Goal: Transaction & Acquisition: Register for event/course

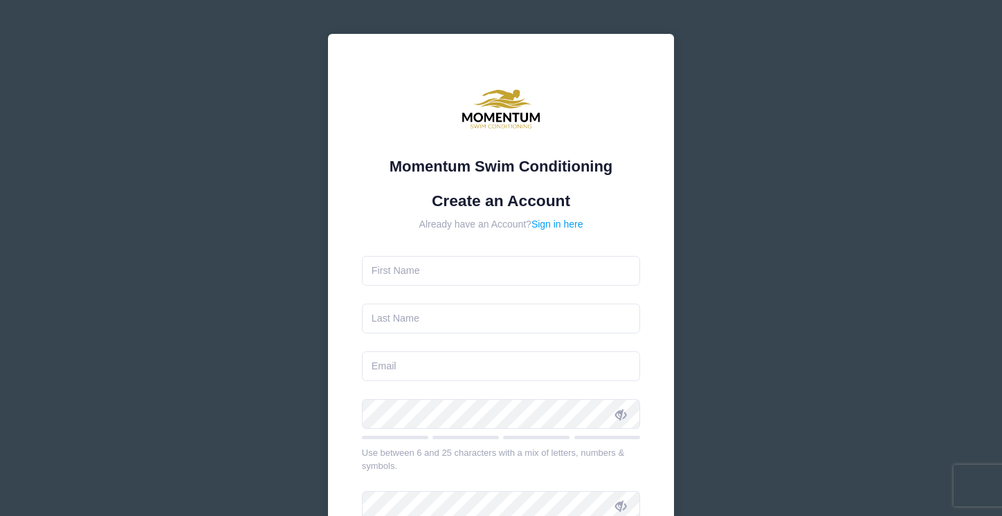
click at [414, 268] on input "text" at bounding box center [501, 271] width 279 height 30
type input "Julie"
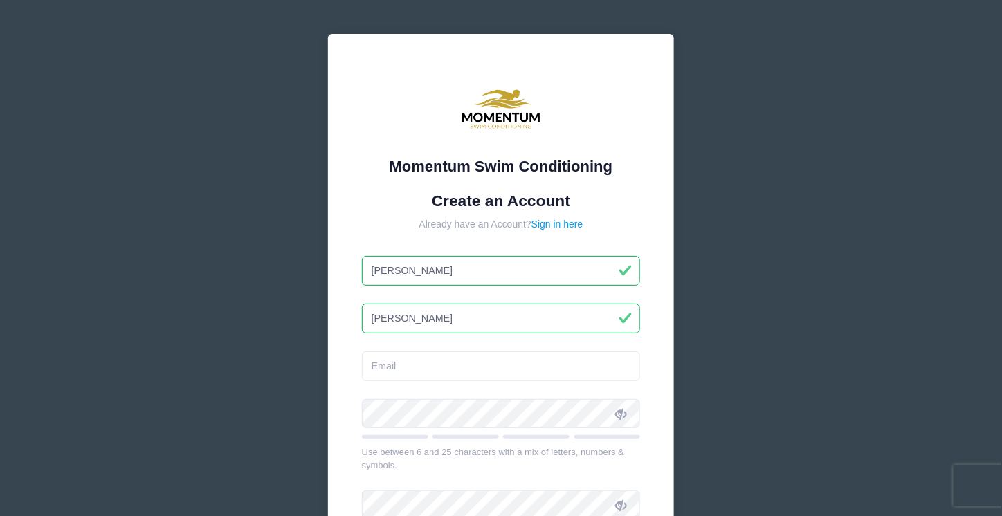
type input "[PERSON_NAME]"
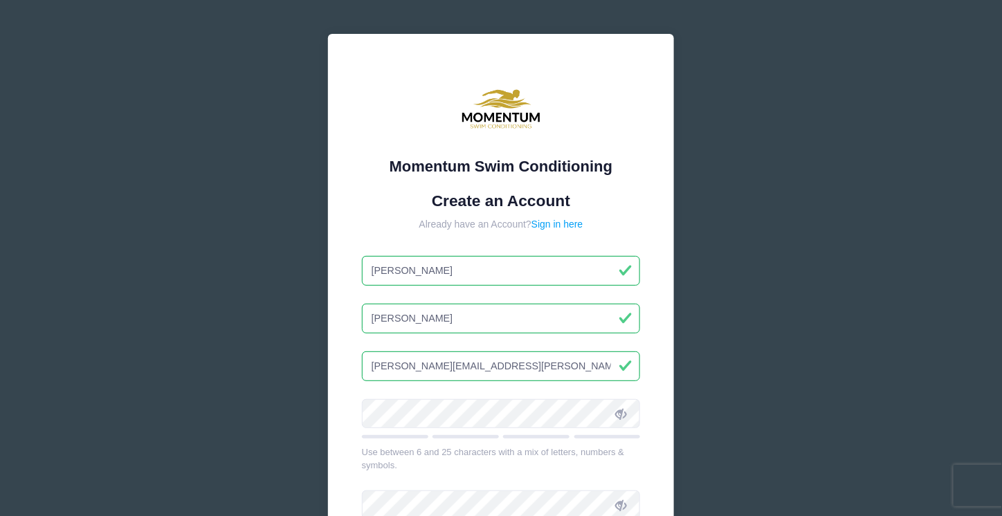
type input "[PERSON_NAME][EMAIL_ADDRESS][PERSON_NAME][DOMAIN_NAME]"
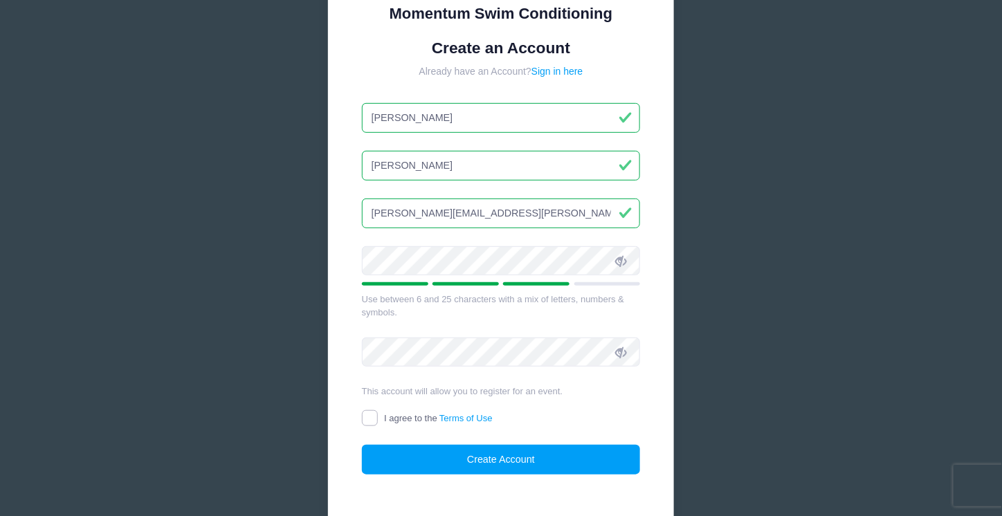
click at [374, 414] on input "I agree to the Terms of Use" at bounding box center [370, 418] width 16 height 16
checkbox input "true"
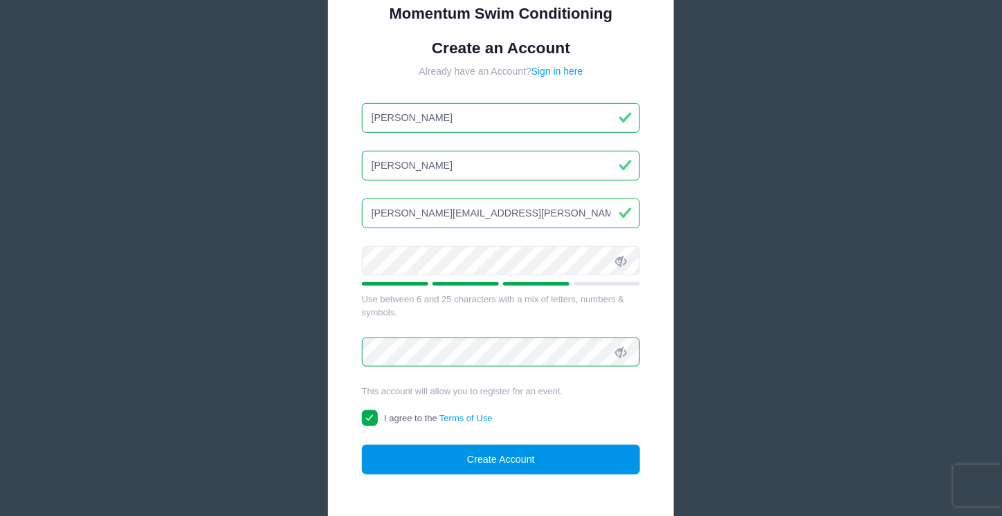
click at [477, 457] on button "Create Account" at bounding box center [501, 460] width 279 height 30
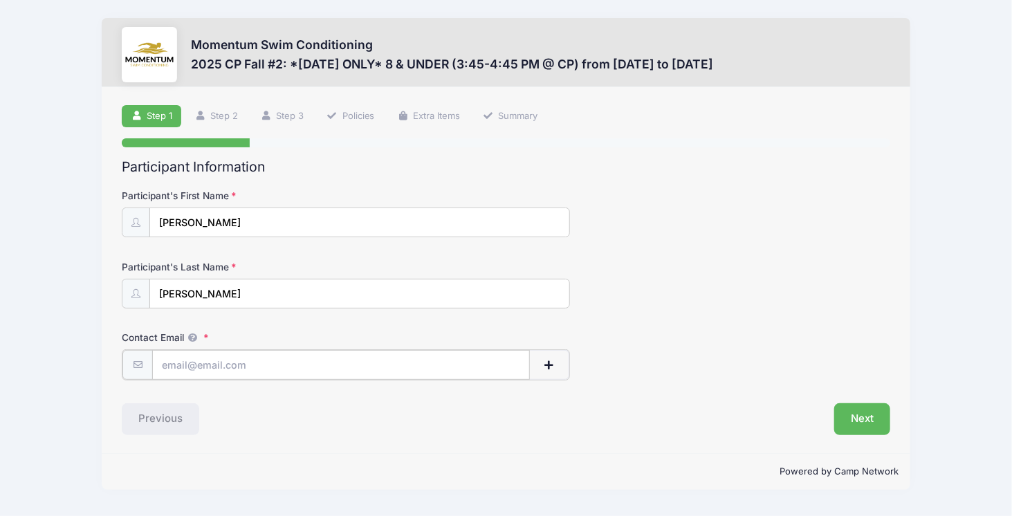
click at [269, 360] on input "Contact Email" at bounding box center [341, 365] width 378 height 30
type input "[PERSON_NAME][EMAIL_ADDRESS][PERSON_NAME][DOMAIN_NAME]"
click at [596, 430] on div "Next" at bounding box center [701, 418] width 391 height 32
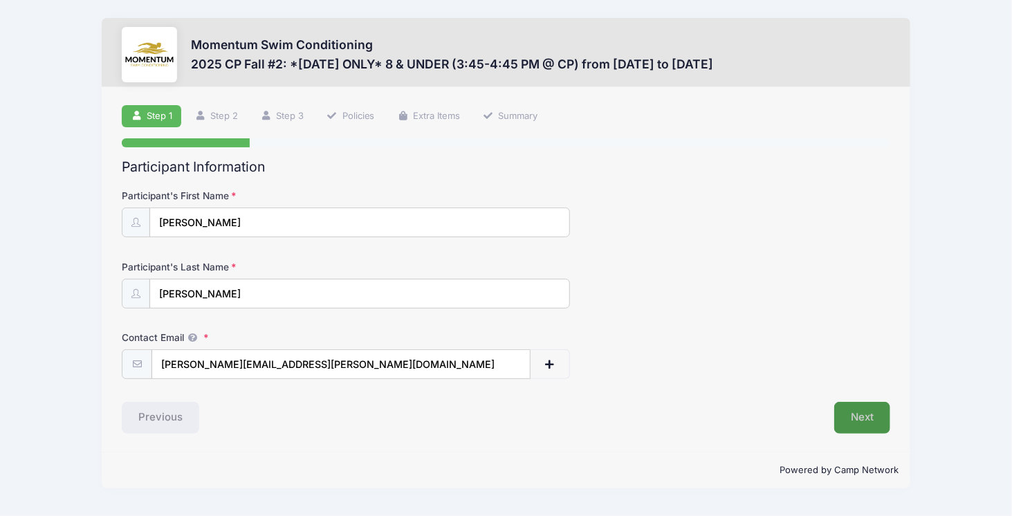
click at [856, 412] on button "Next" at bounding box center [862, 418] width 56 height 32
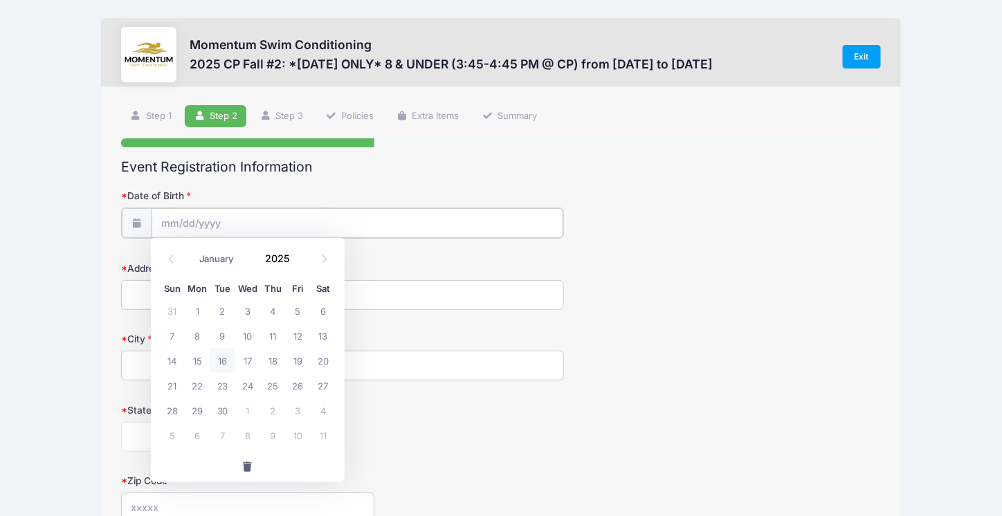
click at [221, 219] on input "Date of Birth" at bounding box center [358, 223] width 412 height 30
click at [170, 257] on icon at bounding box center [171, 259] width 5 height 8
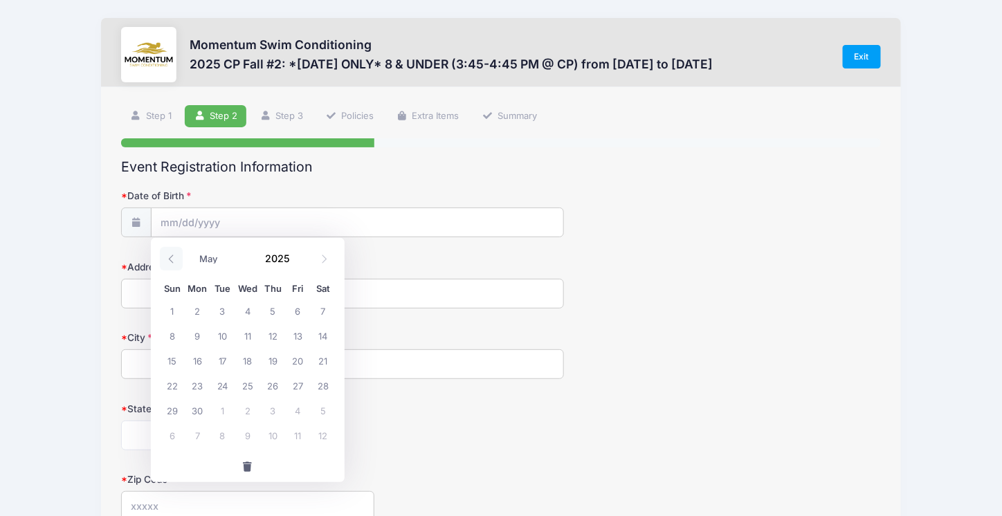
click at [170, 257] on icon at bounding box center [171, 259] width 5 height 8
select select "2"
click at [320, 338] on span "8" at bounding box center [323, 335] width 25 height 25
type input "03/08/2025"
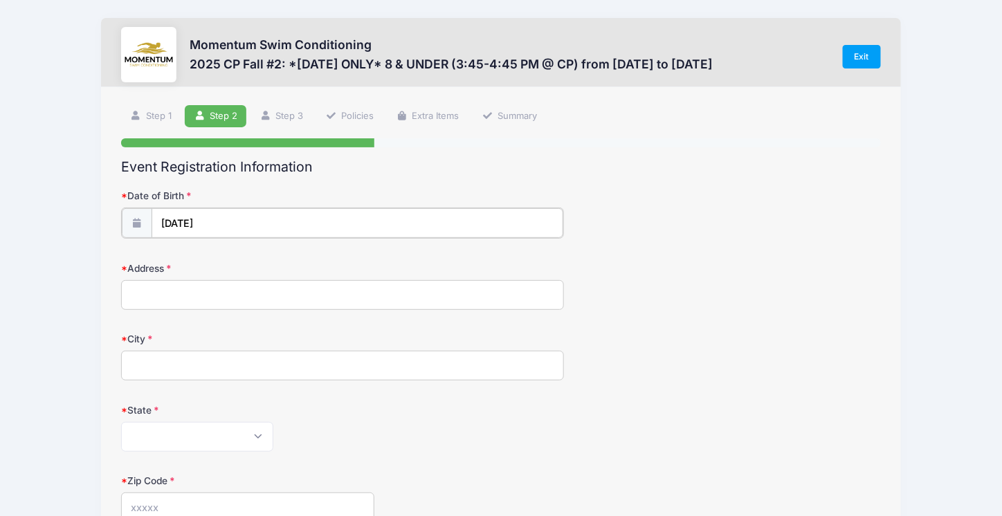
click at [241, 224] on input "03/08/2025" at bounding box center [358, 223] width 412 height 30
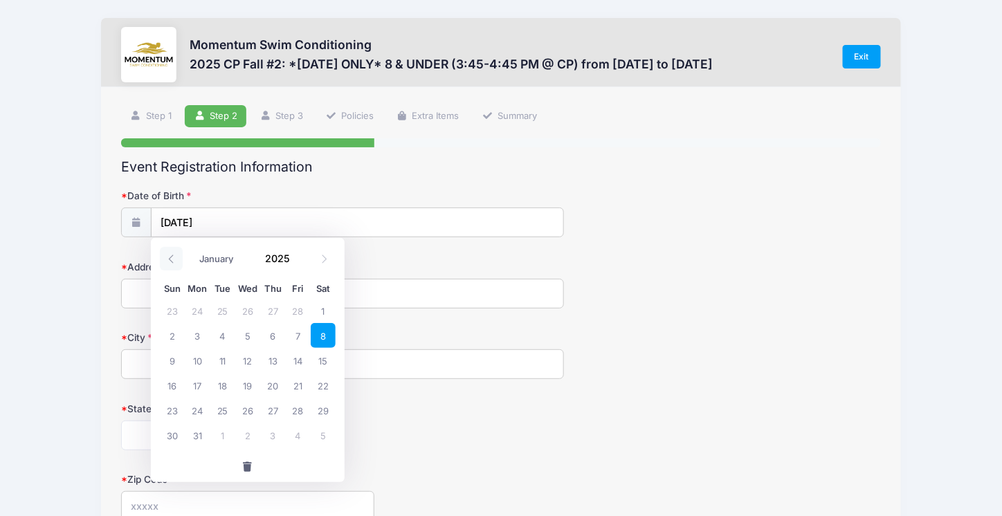
click at [171, 259] on icon at bounding box center [171, 259] width 9 height 9
select select "0"
click at [171, 259] on icon at bounding box center [171, 259] width 9 height 9
type input "2024"
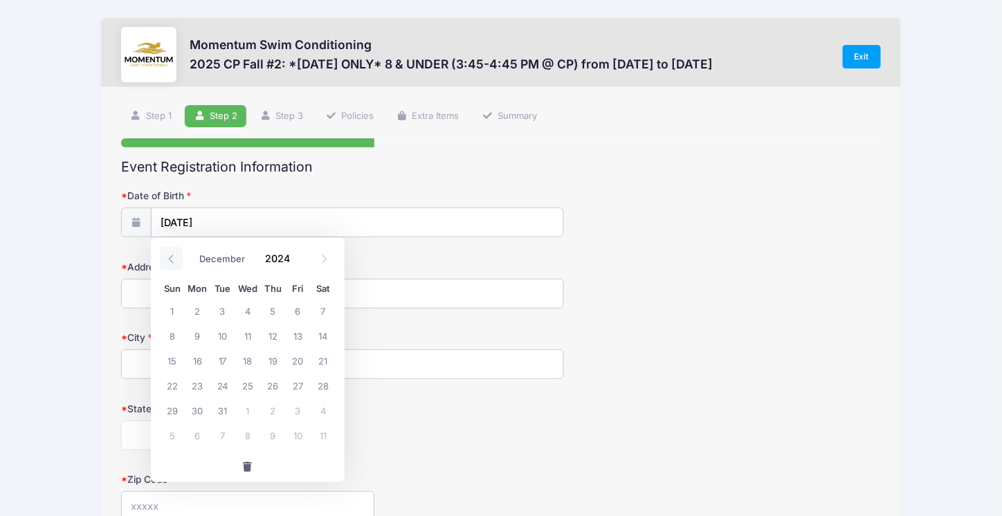
click at [171, 259] on icon at bounding box center [171, 259] width 9 height 9
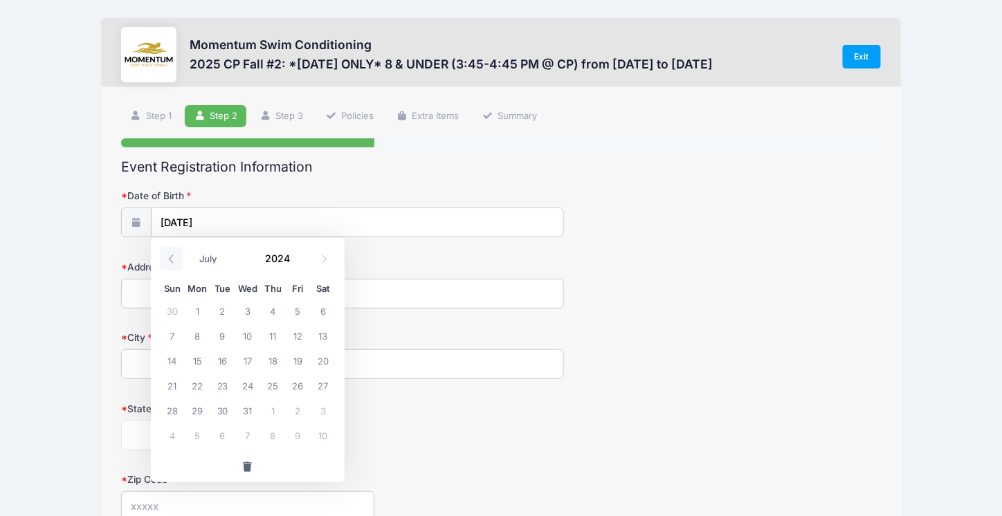
click at [171, 259] on icon at bounding box center [171, 259] width 9 height 9
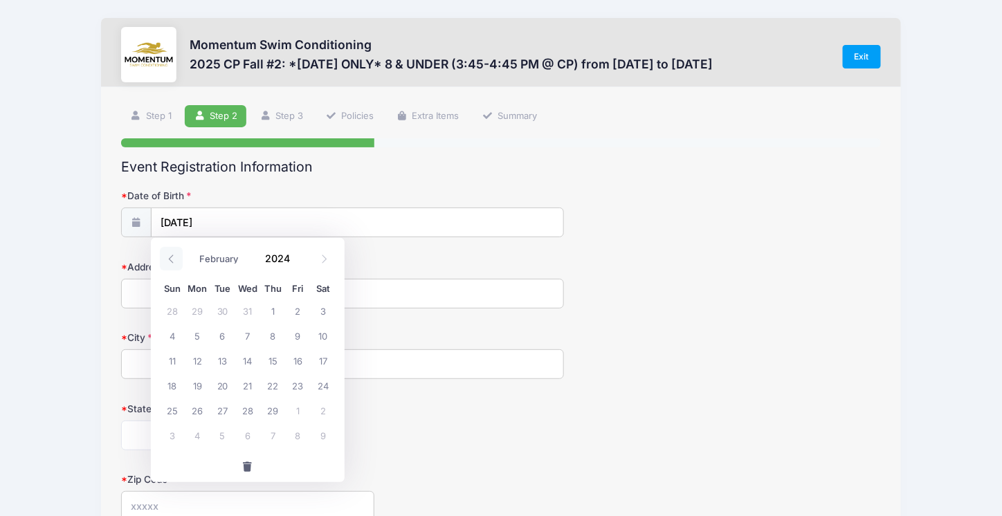
click at [171, 259] on icon at bounding box center [171, 259] width 9 height 9
select select "0"
click at [171, 259] on icon at bounding box center [171, 259] width 9 height 9
type input "2023"
click at [171, 259] on icon at bounding box center [171, 259] width 9 height 9
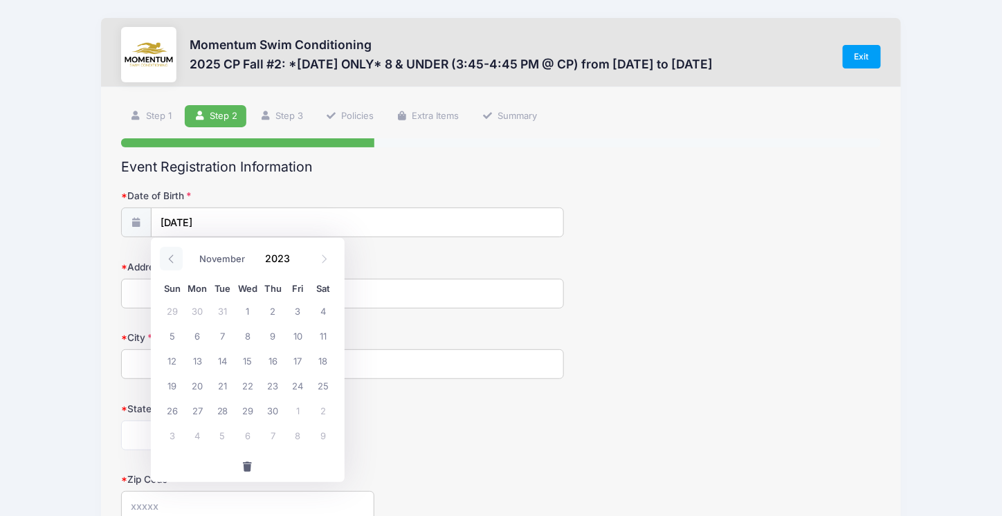
click at [171, 259] on icon at bounding box center [171, 259] width 9 height 9
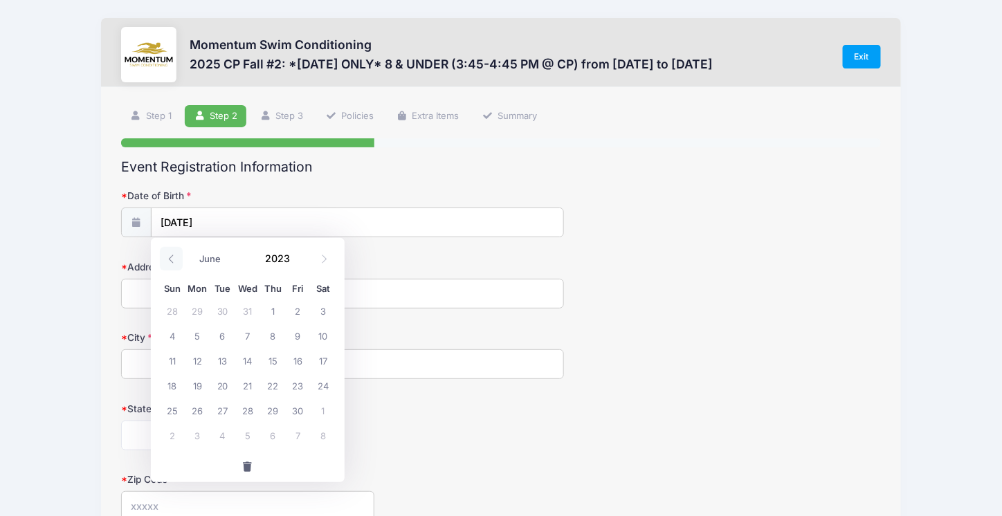
click at [171, 259] on icon at bounding box center [171, 259] width 9 height 9
select select "1"
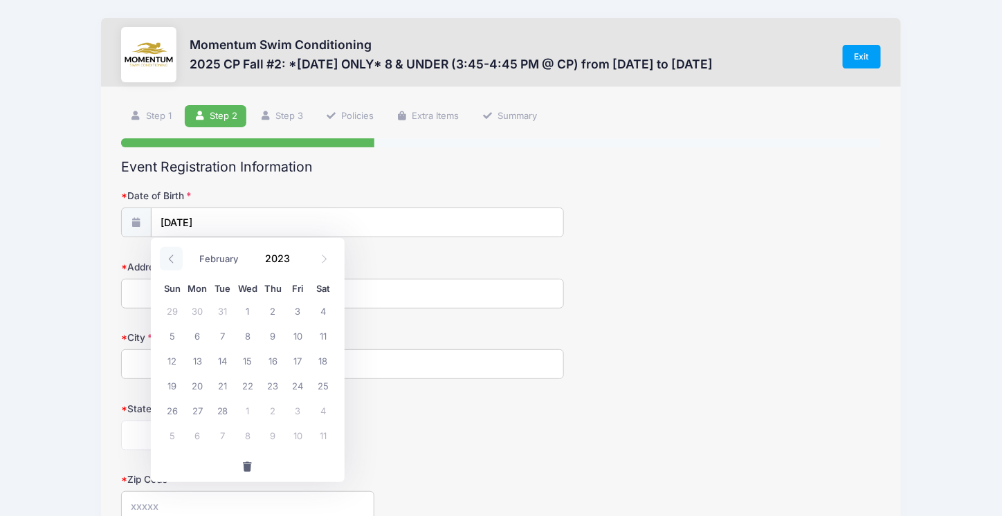
click at [171, 259] on icon at bounding box center [171, 259] width 9 height 9
type input "2022"
click at [171, 259] on icon at bounding box center [171, 259] width 9 height 9
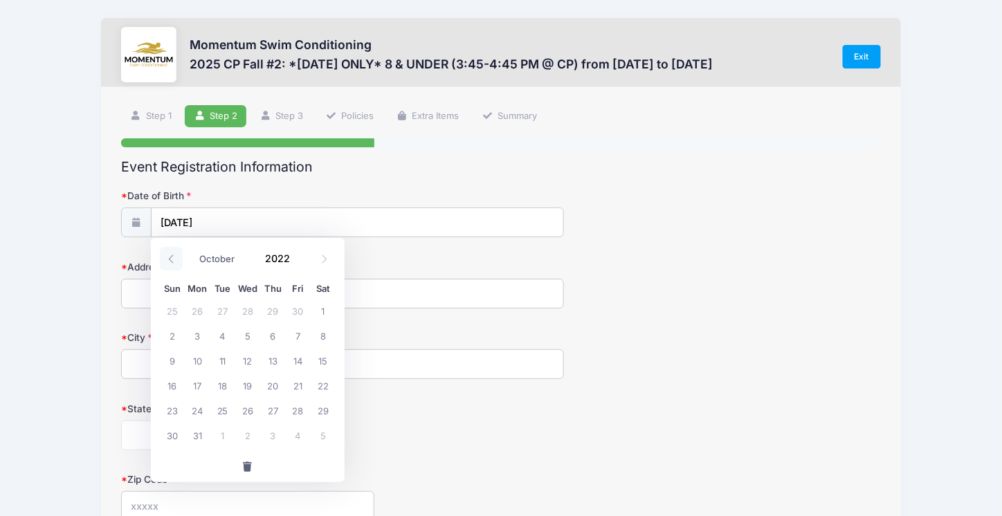
click at [171, 259] on icon at bounding box center [171, 259] width 9 height 9
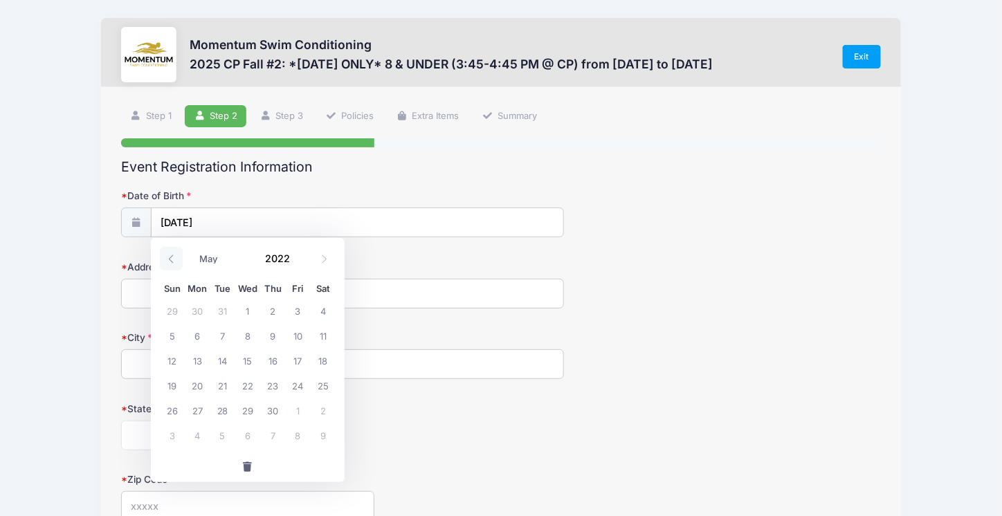
click at [171, 259] on icon at bounding box center [171, 259] width 9 height 9
select select "0"
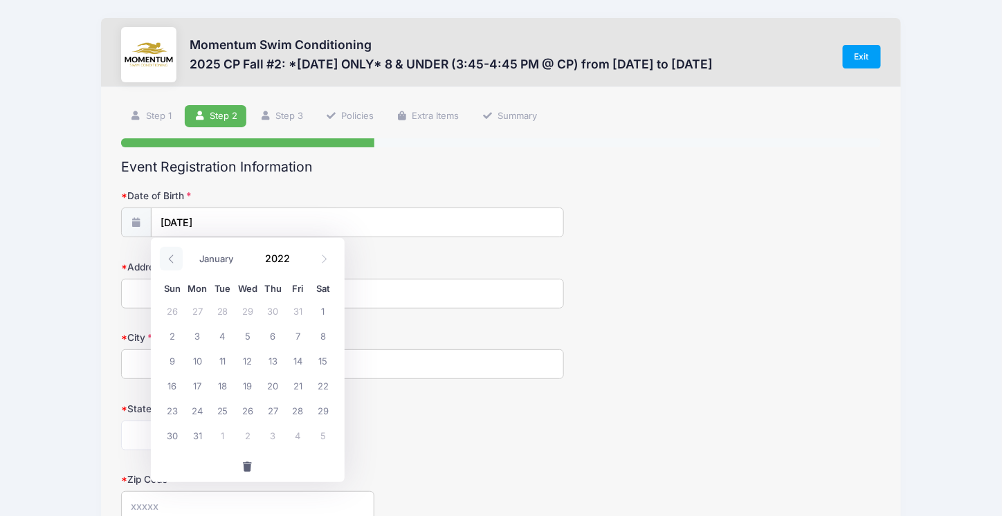
click at [171, 259] on icon at bounding box center [171, 259] width 9 height 9
type input "2021"
click at [171, 259] on icon at bounding box center [171, 259] width 9 height 9
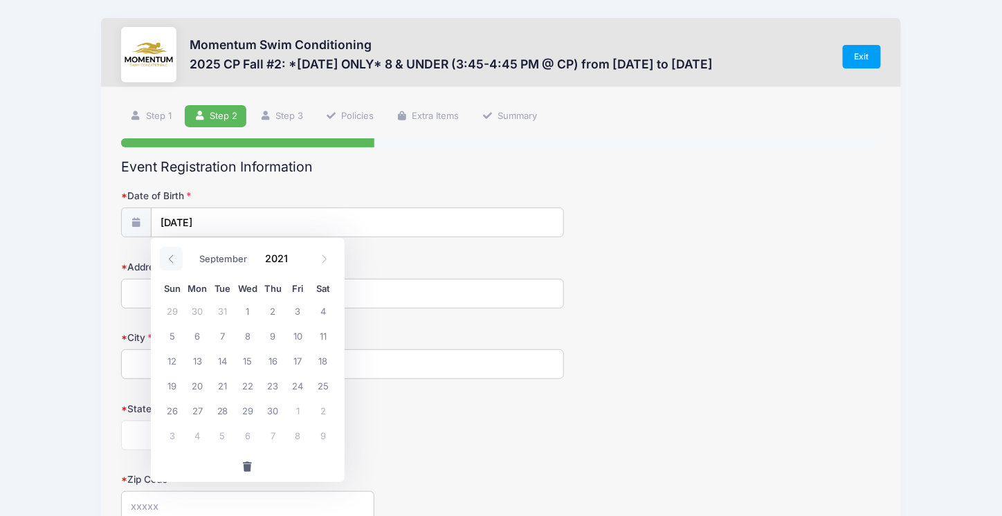
click at [171, 259] on icon at bounding box center [171, 259] width 9 height 9
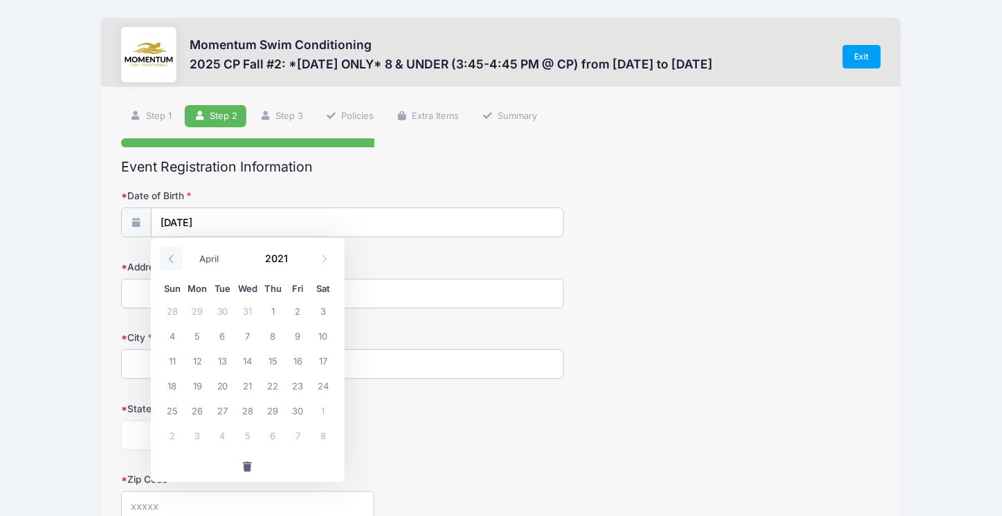
click at [171, 259] on icon at bounding box center [171, 259] width 9 height 9
select select "0"
click at [171, 259] on icon at bounding box center [171, 259] width 9 height 9
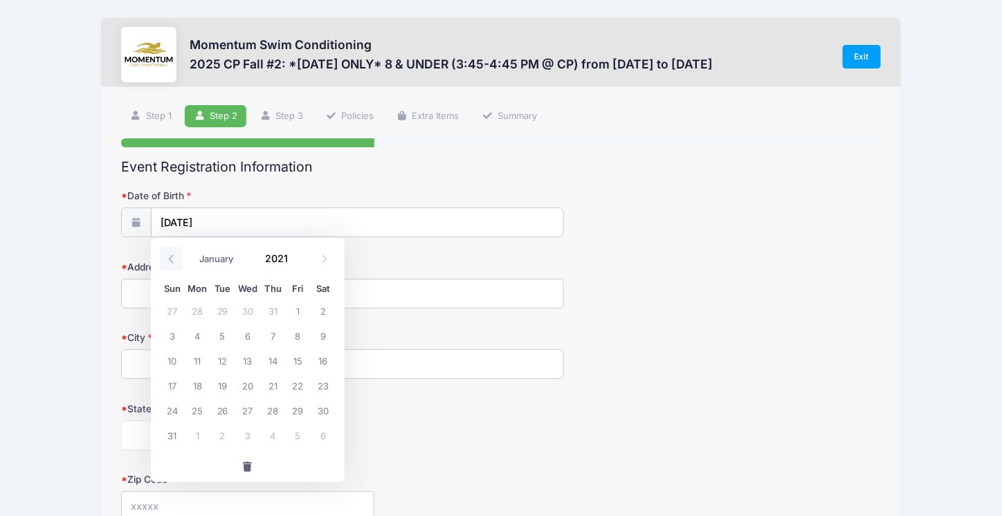
type input "2020"
click at [171, 259] on icon at bounding box center [171, 259] width 9 height 9
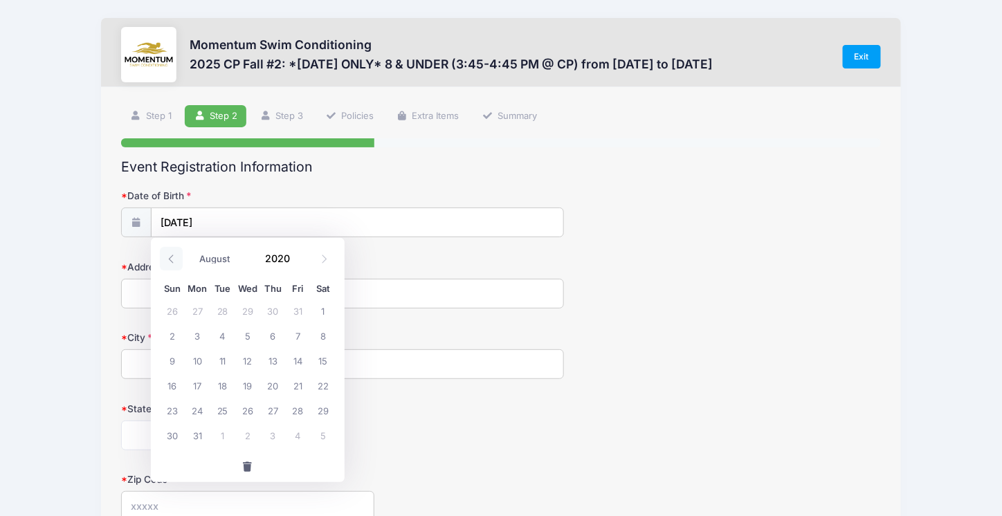
click at [171, 259] on icon at bounding box center [171, 259] width 9 height 9
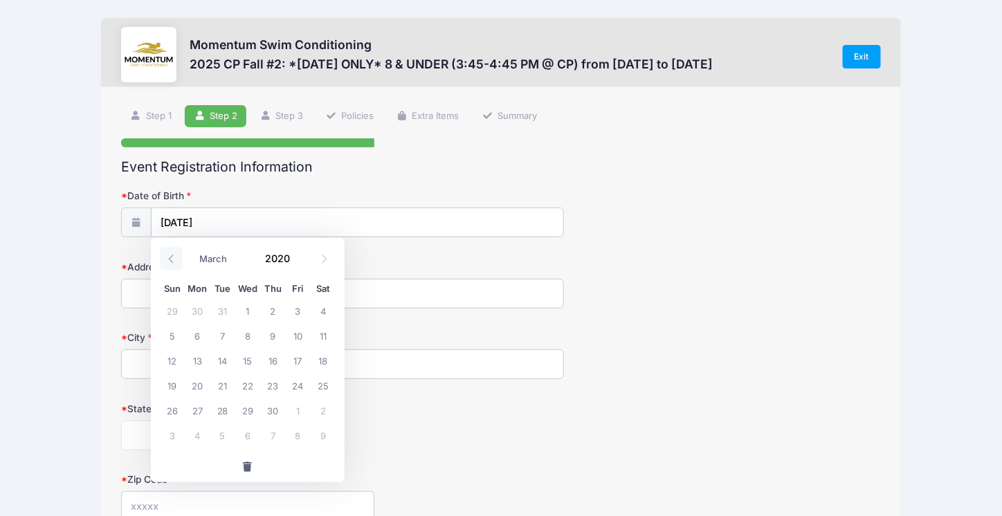
click at [171, 259] on icon at bounding box center [171, 259] width 9 height 9
select select "0"
click at [171, 259] on icon at bounding box center [171, 259] width 9 height 9
type input "2019"
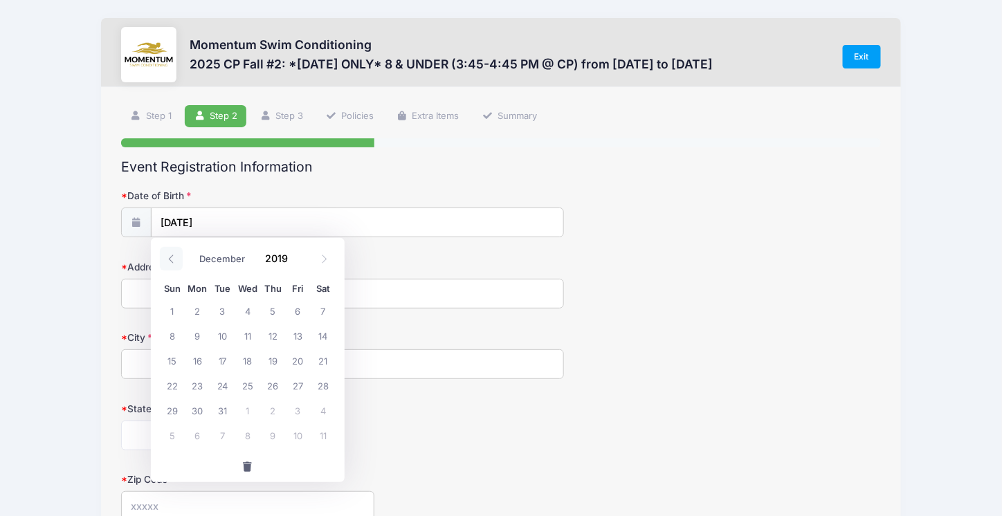
click at [171, 259] on icon at bounding box center [171, 259] width 9 height 9
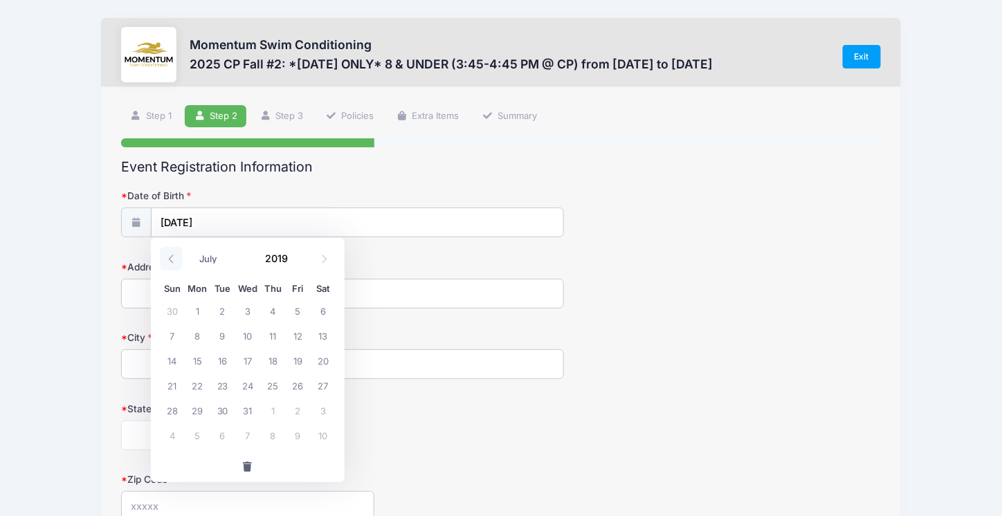
click at [171, 259] on icon at bounding box center [171, 259] width 9 height 9
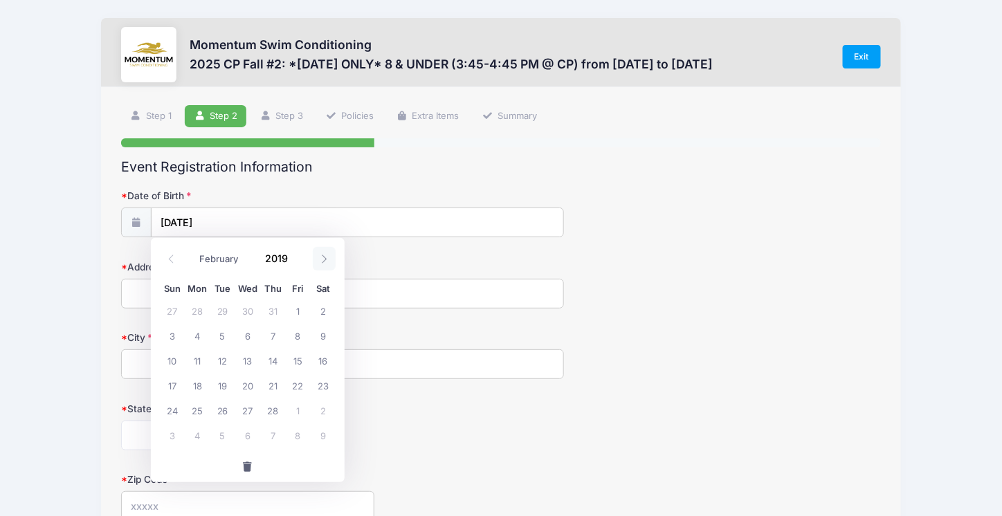
click at [320, 259] on icon at bounding box center [324, 259] width 9 height 9
select select "2"
click at [292, 343] on span "8" at bounding box center [297, 335] width 25 height 25
type input "03/08/2019"
click at [223, 302] on input "Address" at bounding box center [342, 294] width 443 height 30
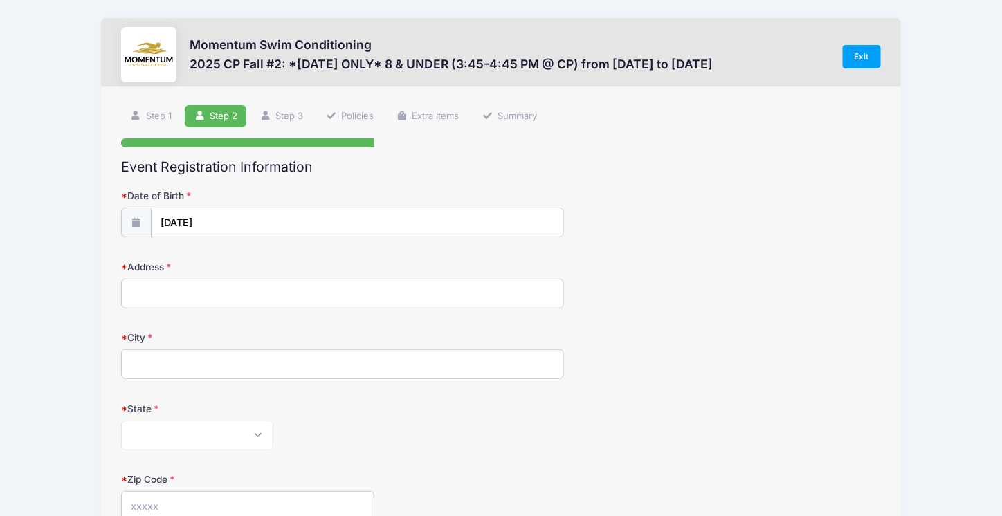
click at [211, 301] on input "Address" at bounding box center [342, 294] width 443 height 30
type input "1220 Piccadilly Circle"
type input "NAPERVILLE"
select select "IL"
type input "60563"
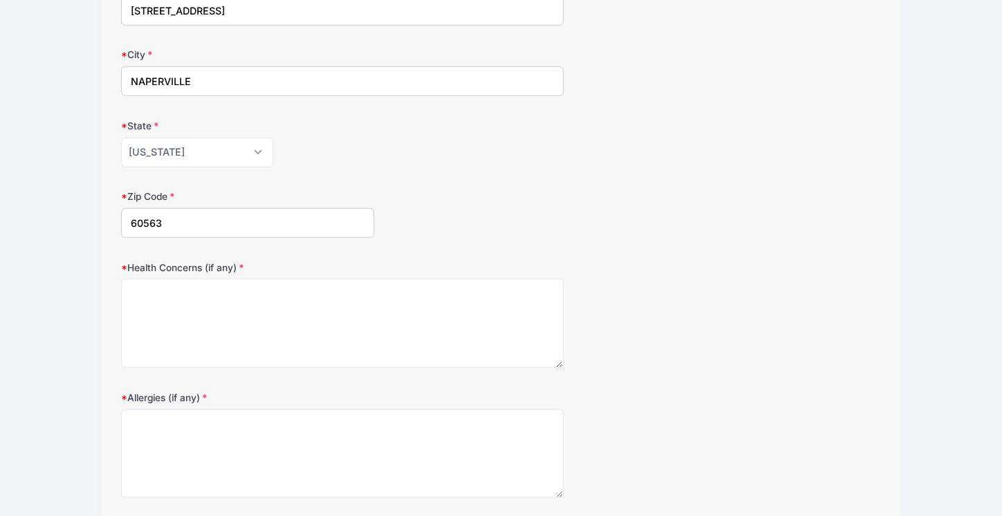
scroll to position [333, 0]
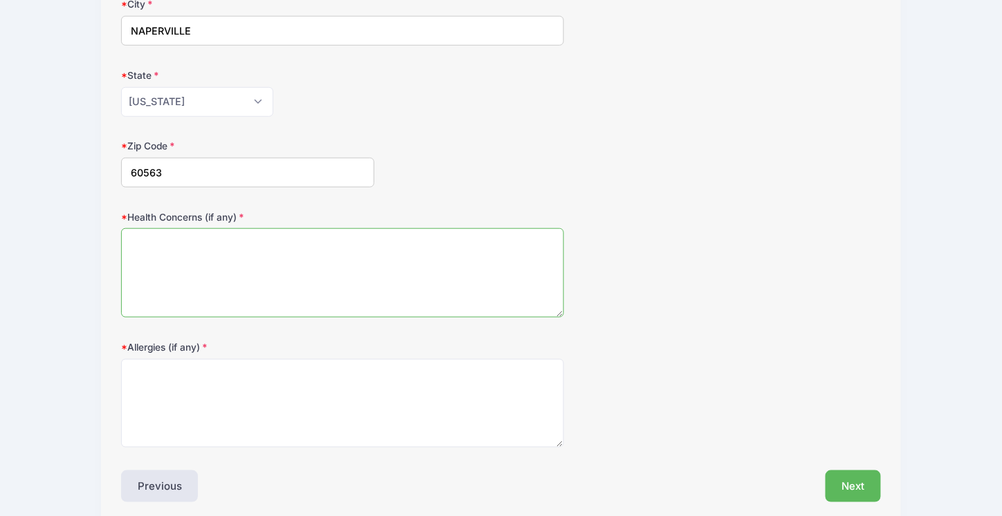
click at [347, 254] on textarea "Health Concerns (if any)" at bounding box center [342, 272] width 443 height 89
type textarea "N/A"
click at [269, 394] on textarea "Allergies (if any)" at bounding box center [342, 403] width 443 height 89
type textarea "M"
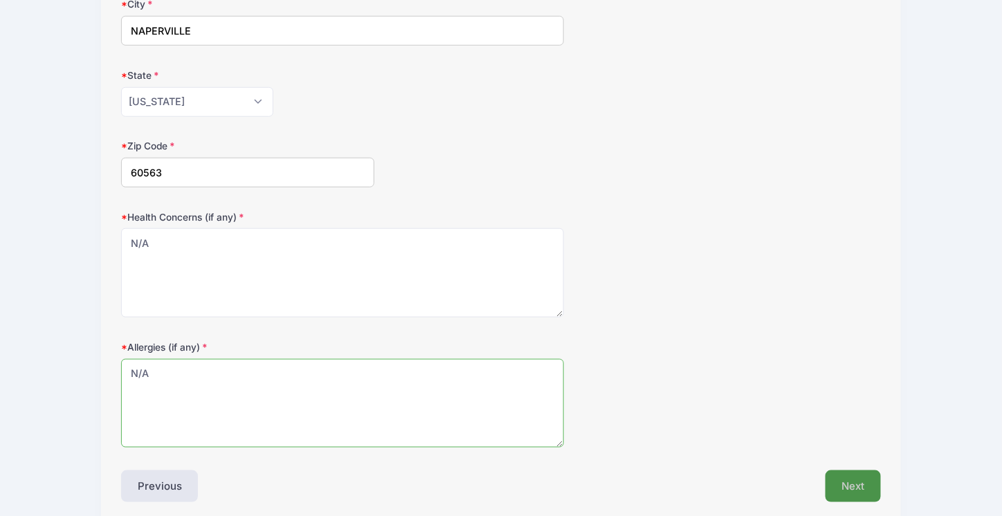
type textarea "N/A"
click at [855, 484] on button "Next" at bounding box center [853, 486] width 56 height 32
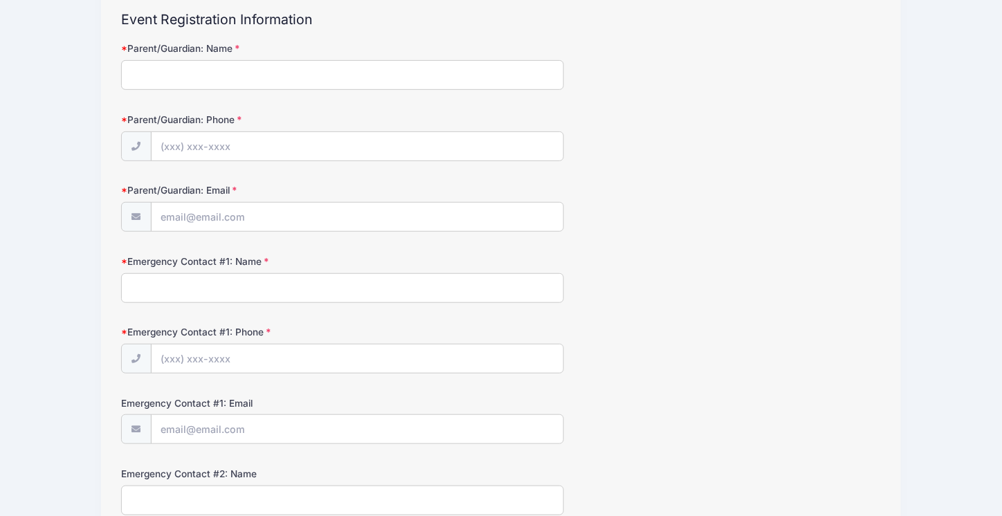
scroll to position [0, 0]
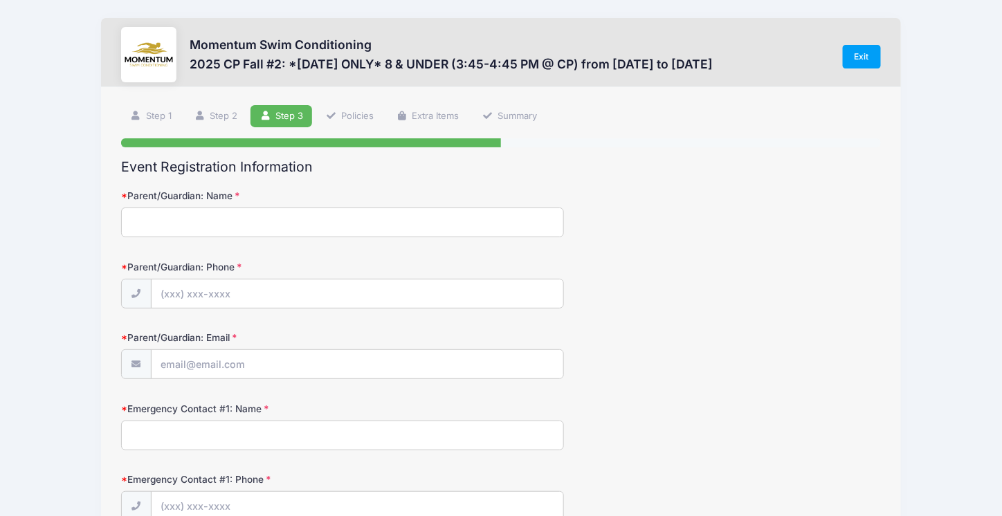
click at [228, 215] on input "Parent/Guardian: Name" at bounding box center [342, 223] width 443 height 30
type input "K"
type input "Julie Goudie"
click at [187, 291] on input "Parent/Guardian: Phone" at bounding box center [358, 295] width 412 height 30
type input "(630) 664-6055"
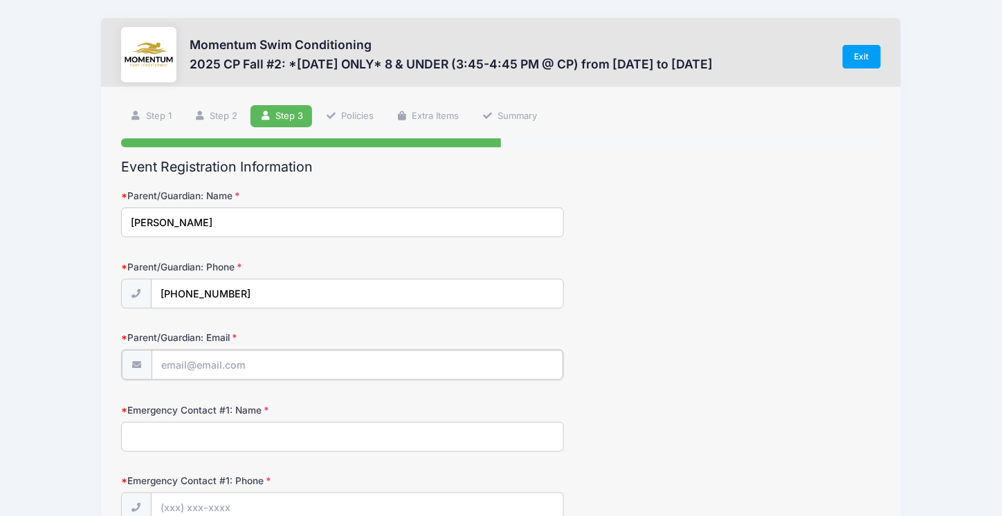
click at [201, 365] on input "Parent/Guardian: Email" at bounding box center [358, 365] width 412 height 30
type input "[PERSON_NAME][EMAIL_ADDRESS][PERSON_NAME][DOMAIN_NAME]"
click at [244, 432] on input "Emergency Contact #1: Name" at bounding box center [342, 436] width 443 height 30
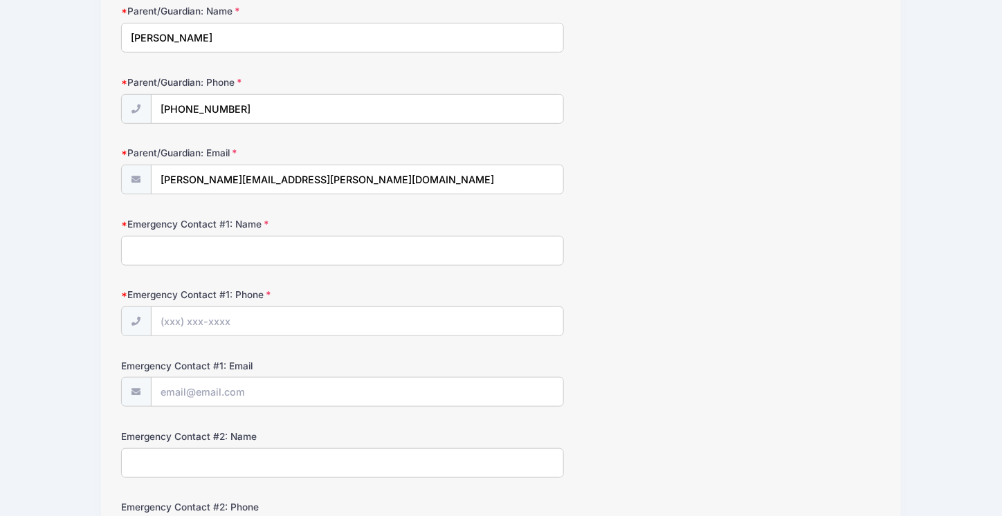
scroll to position [186, 0]
type input "Chas Goudie"
type input "(312) 956-2636"
click at [410, 384] on input "Emergency Contact #1: Email" at bounding box center [358, 391] width 412 height 30
type input "chasgoudie@gmail.com"
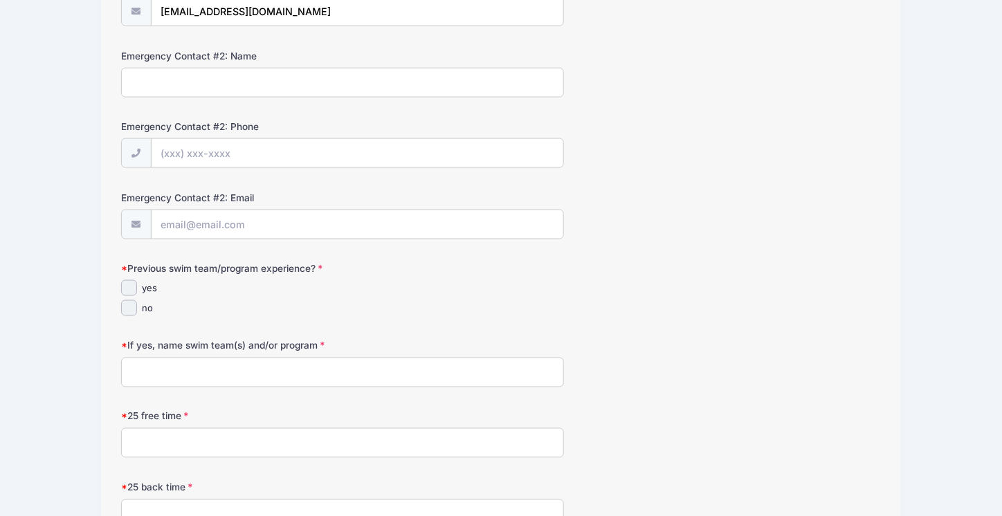
scroll to position [672, 0]
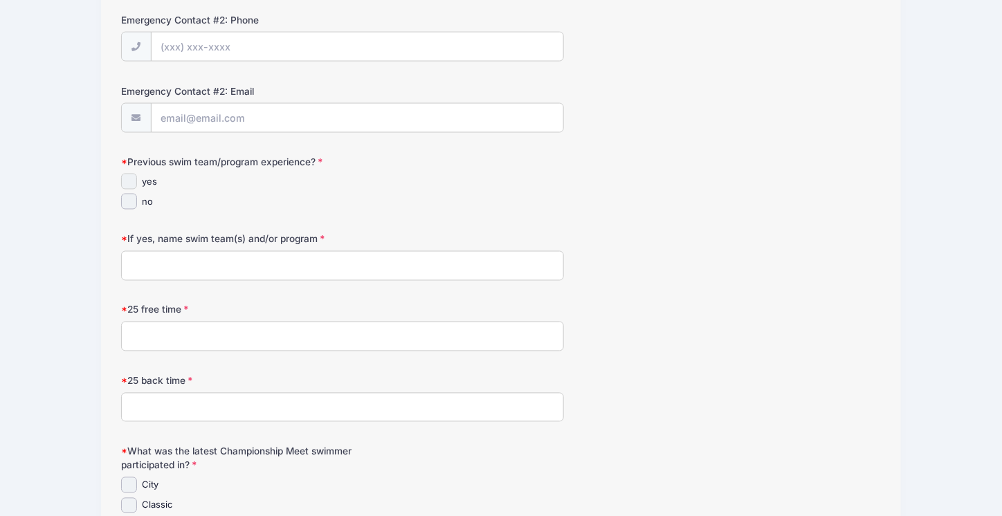
click at [134, 174] on input "yes" at bounding box center [129, 182] width 16 height 16
checkbox input "true"
click at [162, 257] on input "If yes, name swim team(s) and/or program" at bounding box center [342, 266] width 443 height 30
type input "Cress Creek Cyclones"
type input "27 seconds"
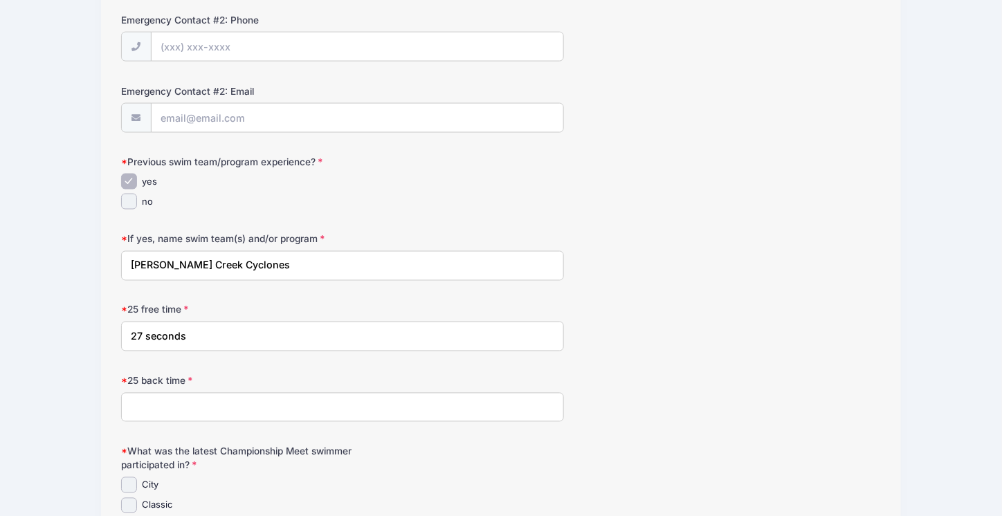
click at [166, 403] on input "25 back time" at bounding box center [342, 408] width 443 height 30
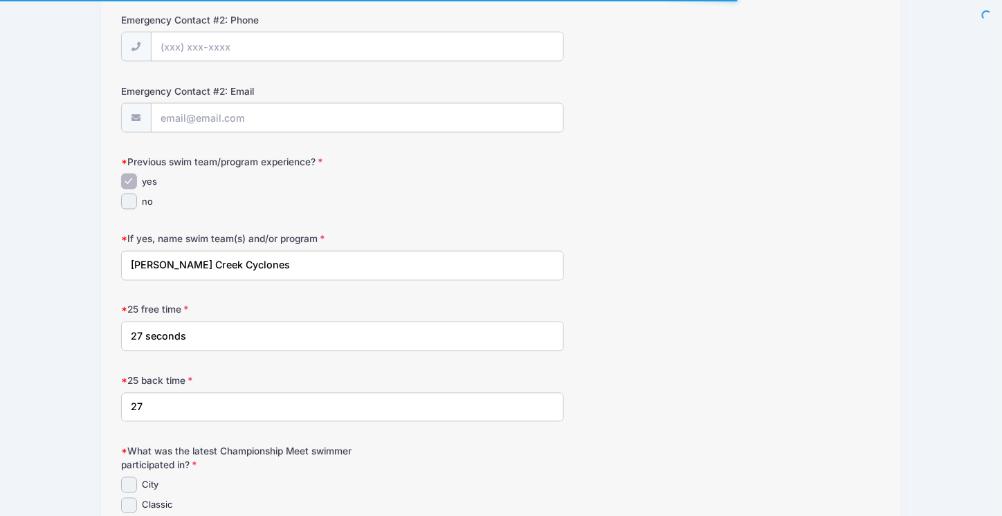
type input "2"
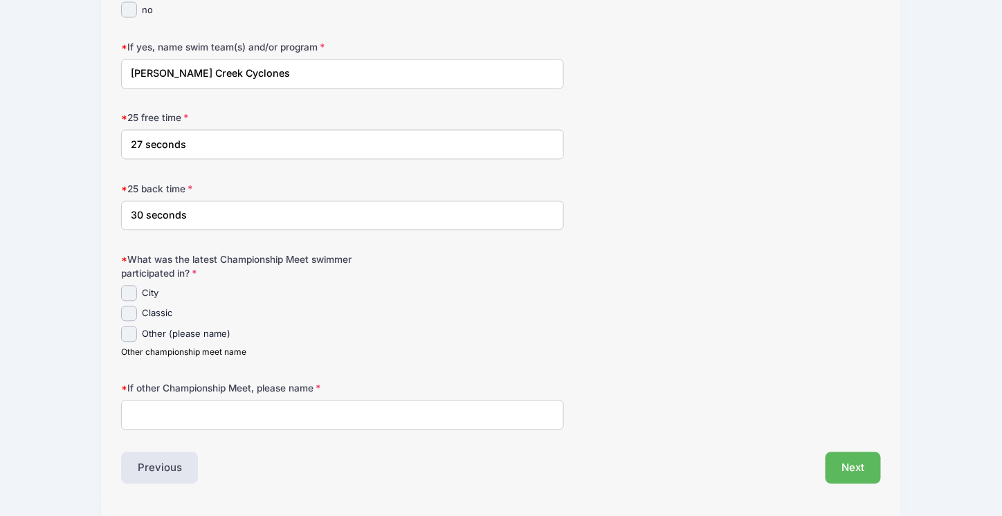
scroll to position [891, 0]
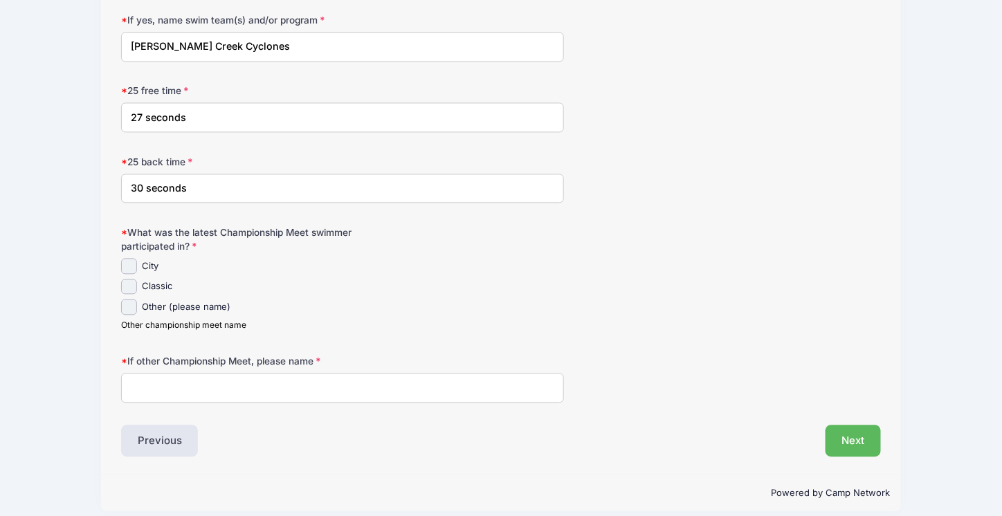
type input "30 seconds"
click at [151, 260] on label "City" at bounding box center [150, 266] width 17 height 14
click at [137, 260] on input "City" at bounding box center [129, 266] width 16 height 16
checkbox input "true"
click at [154, 280] on label "Classic" at bounding box center [157, 287] width 30 height 14
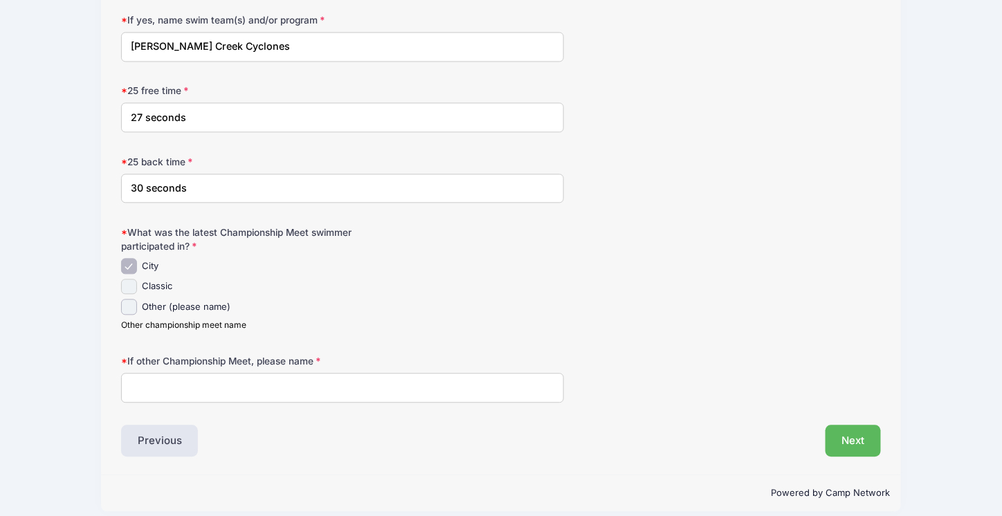
click at [137, 279] on input "Classic" at bounding box center [129, 287] width 16 height 16
checkbox input "true"
click at [126, 258] on input "City" at bounding box center [129, 266] width 16 height 16
checkbox input "false"
click at [162, 386] on input "If other Championship Meet, please name" at bounding box center [342, 388] width 443 height 30
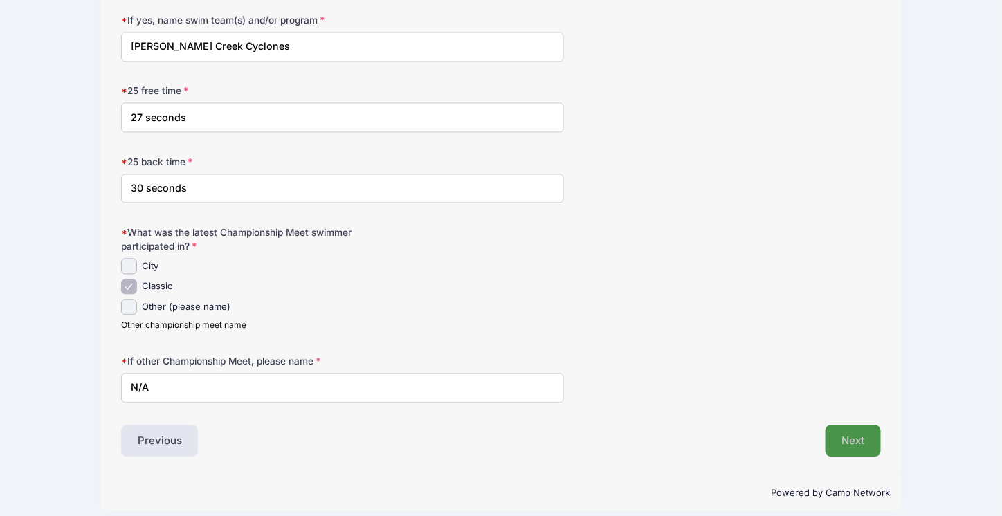
type input "N/A"
click at [843, 441] on button "Next" at bounding box center [853, 441] width 56 height 32
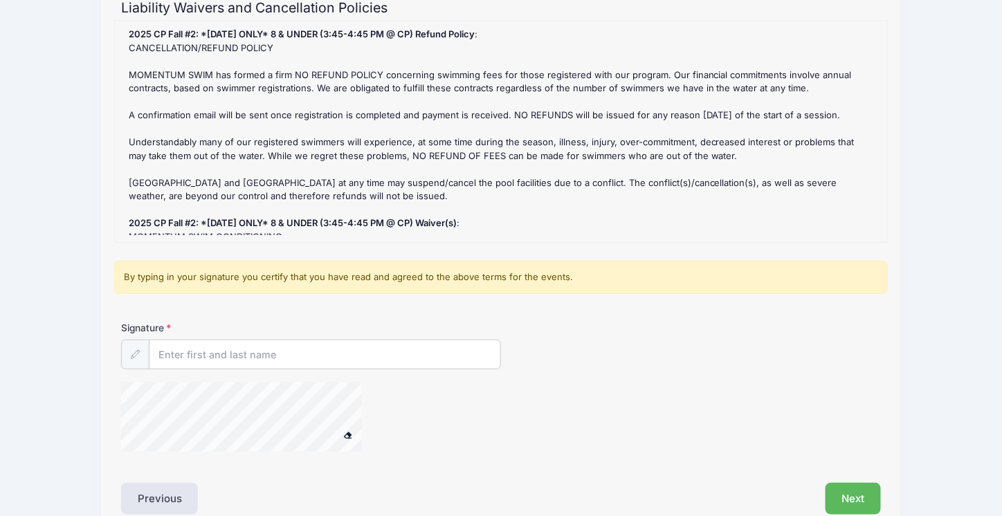
scroll to position [169, 0]
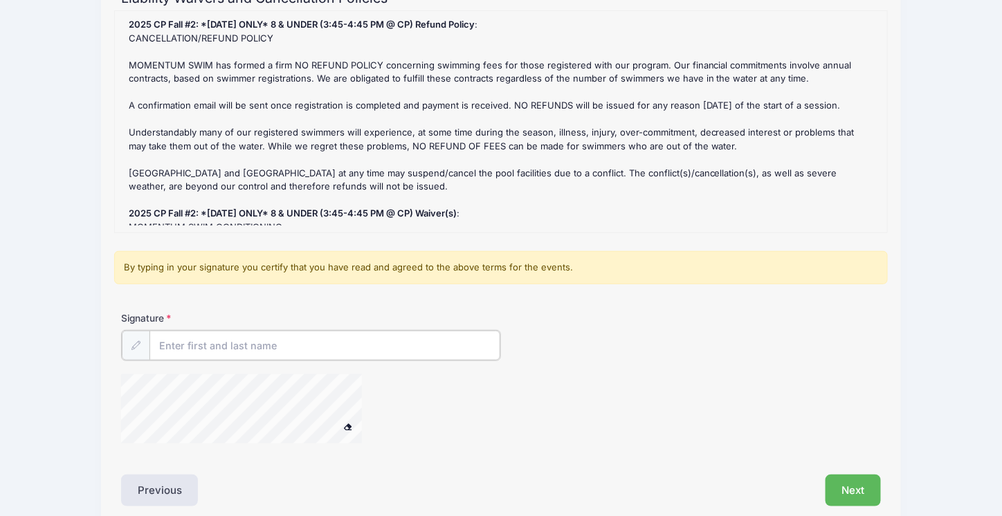
click at [205, 347] on input "Signature" at bounding box center [324, 346] width 351 height 30
type input "Julie Goudie"
click at [843, 493] on button "Next" at bounding box center [853, 489] width 56 height 32
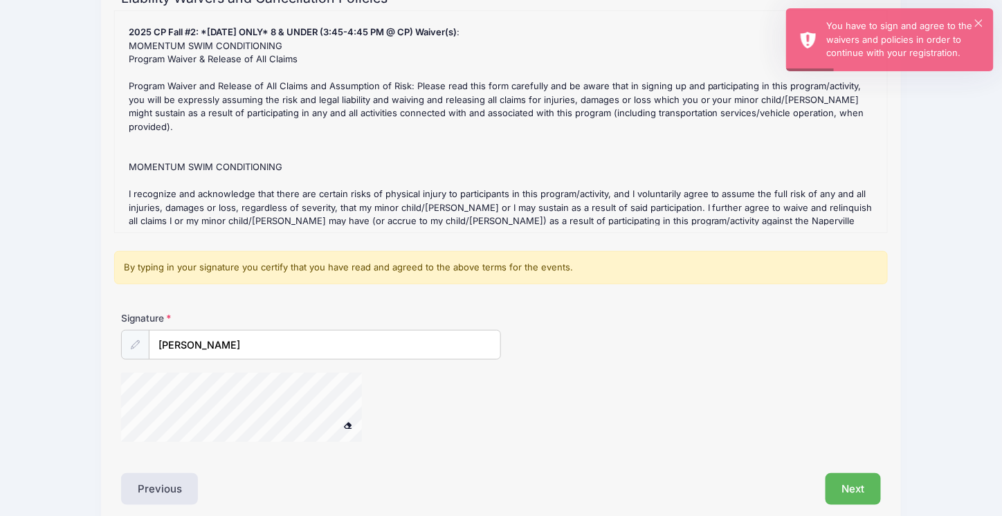
scroll to position [534, 0]
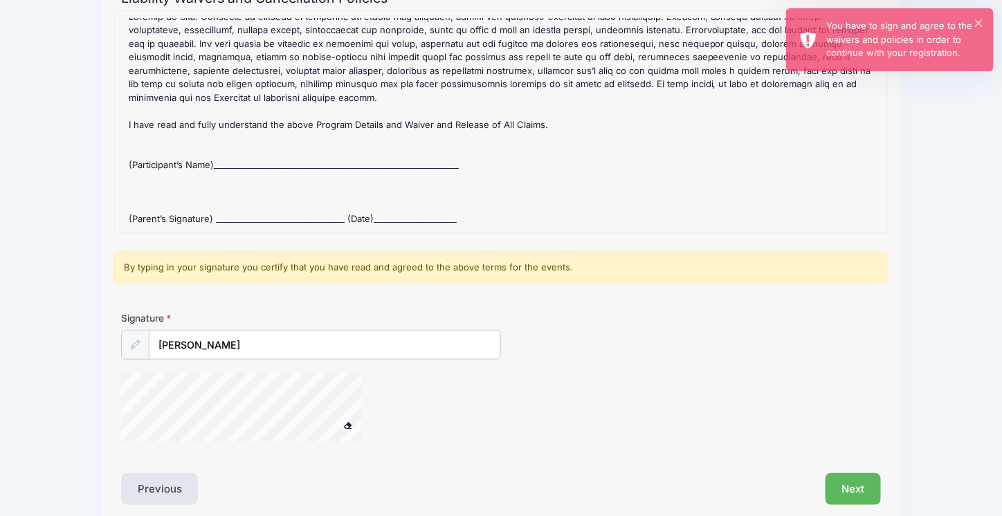
click at [243, 157] on div "2025 CP Fall #2: *Monday ONLY* 8 & UNDER (3:45-4:45 PM @ CP) Refund Policy : CA…" at bounding box center [501, 122] width 758 height 208
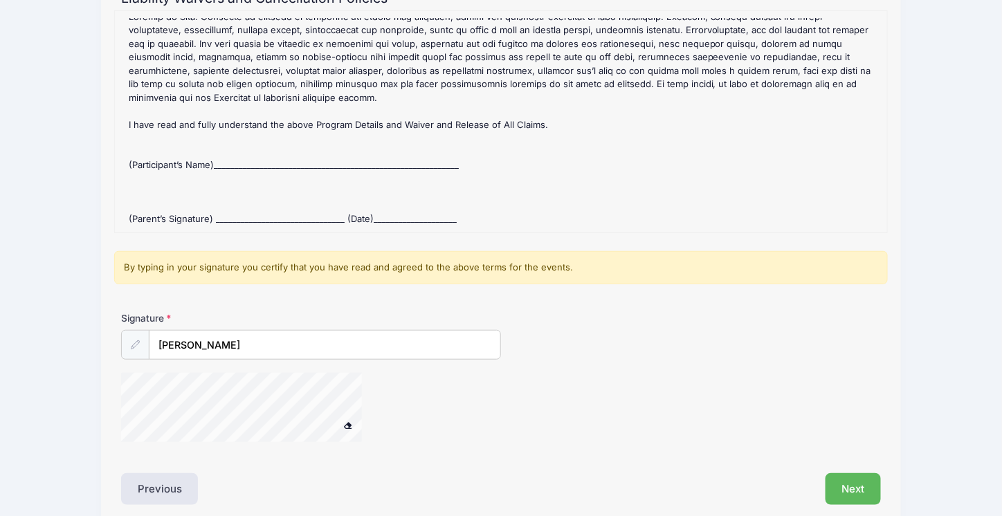
click at [225, 272] on div "By typing in your signature you certify that you have read and agreed to the ab…" at bounding box center [501, 267] width 774 height 33
click at [239, 345] on input "Julie Goudie" at bounding box center [324, 346] width 351 height 30
click at [305, 466] on div "Liability Waivers and Cancellation Policies 2025 CP Fall #2: *Monday ONLY* 8 & …" at bounding box center [501, 248] width 760 height 516
click at [848, 488] on button "Next" at bounding box center [853, 489] width 56 height 32
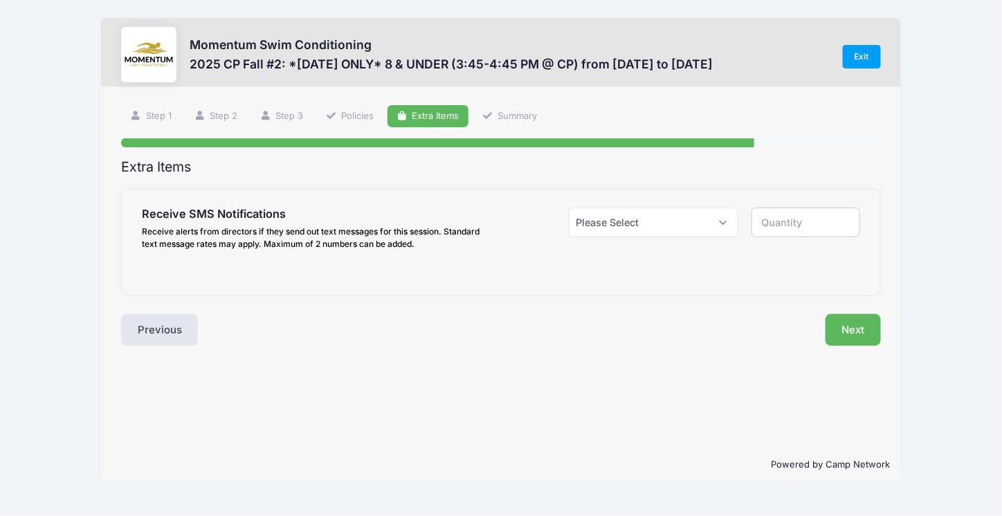
scroll to position [0, 0]
click at [679, 222] on select "Please Select Yes ($0.00) No" at bounding box center [660, 223] width 172 height 30
select select "1"
click at [574, 208] on select "Please Select Yes ($0.00) No" at bounding box center [660, 223] width 172 height 30
type input "1"
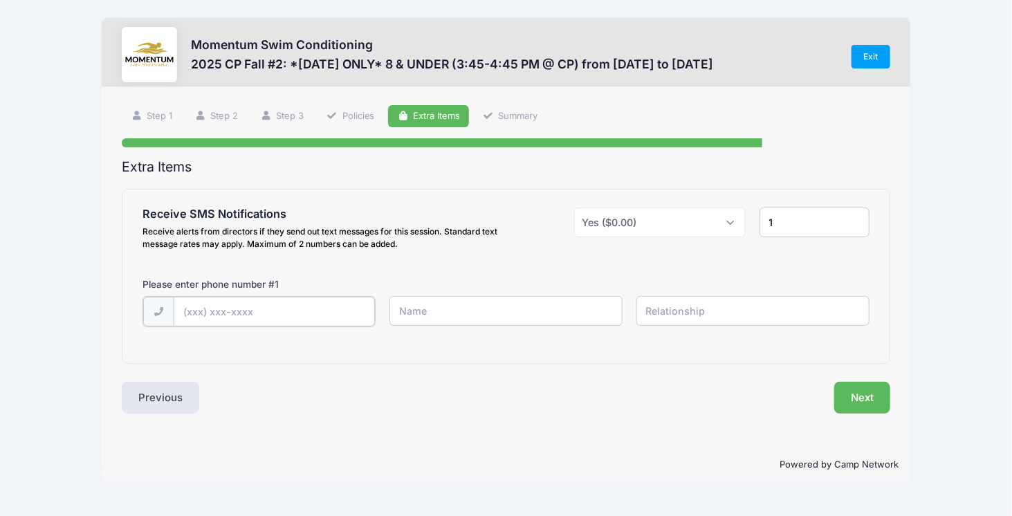
click at [224, 300] on input "text" at bounding box center [275, 312] width 202 height 30
type input "(630) 664-6055"
click at [426, 308] on input "text" at bounding box center [506, 311] width 233 height 30
type input "Julie"
type input "Mother"
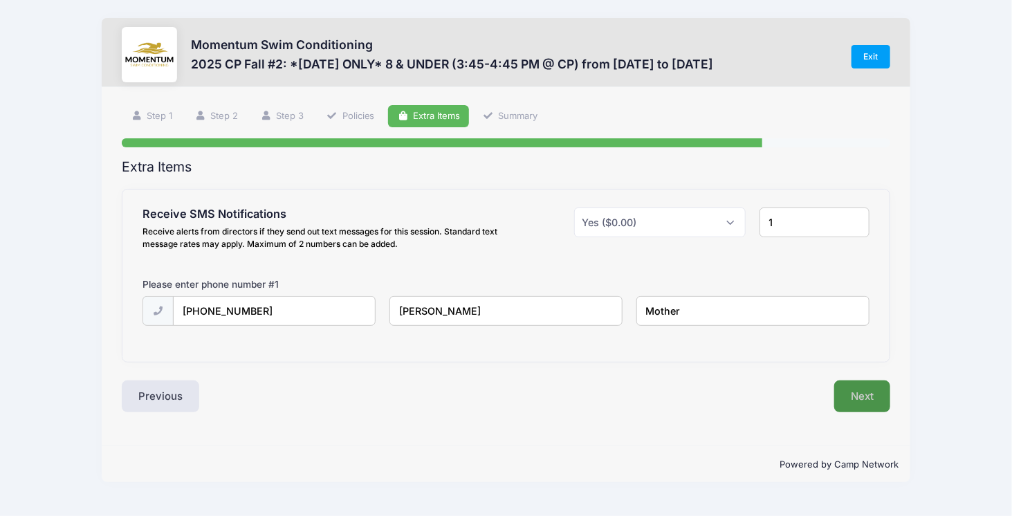
click at [874, 394] on button "Next" at bounding box center [862, 397] width 56 height 32
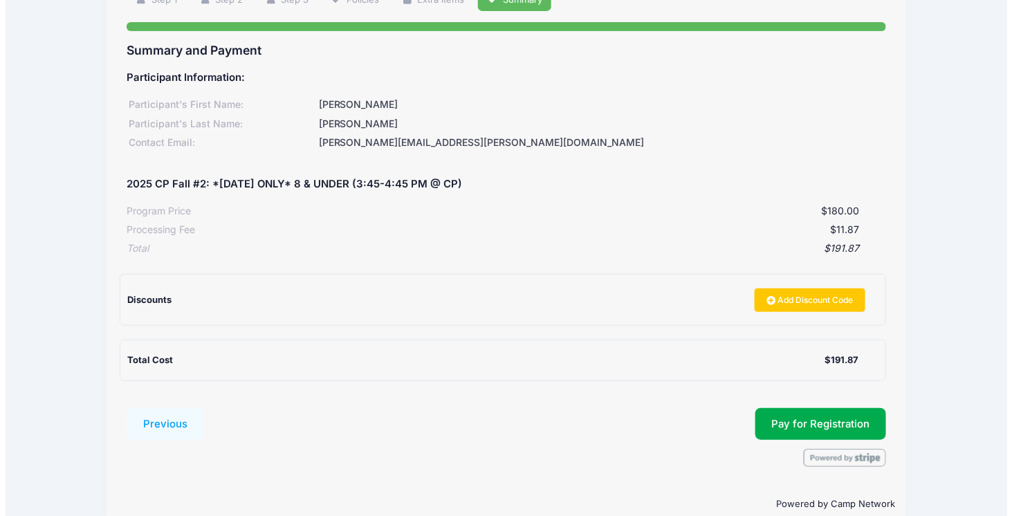
scroll to position [138, 0]
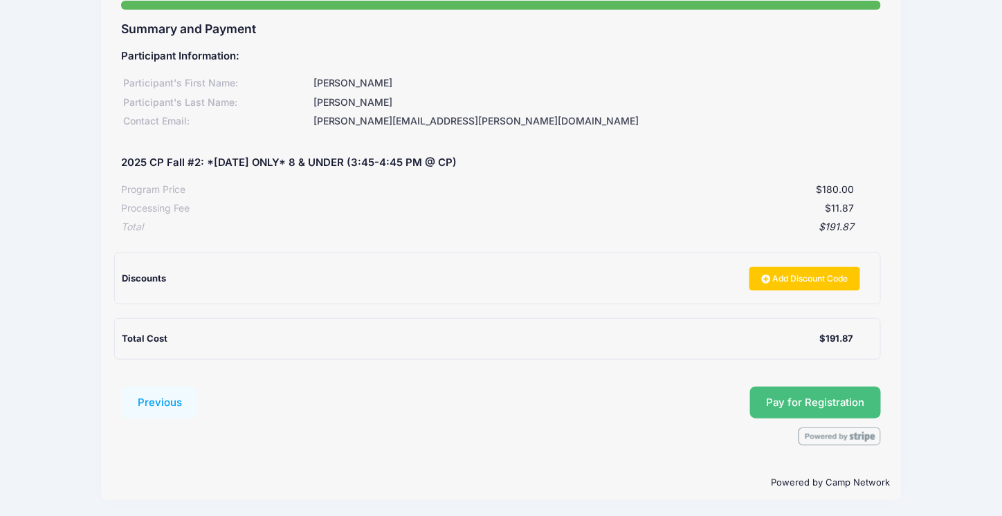
click at [769, 402] on button "Pay for Registration" at bounding box center [815, 403] width 131 height 32
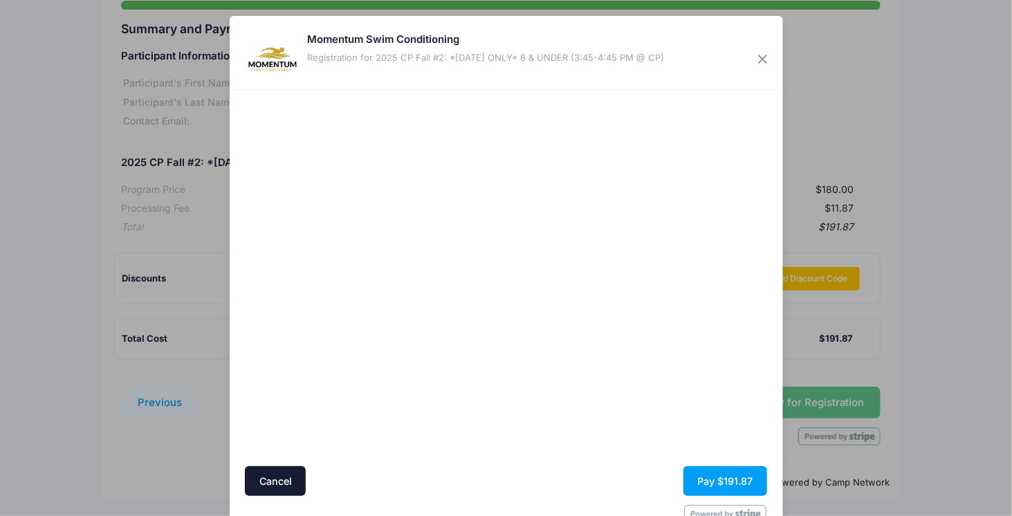
scroll to position [37, 0]
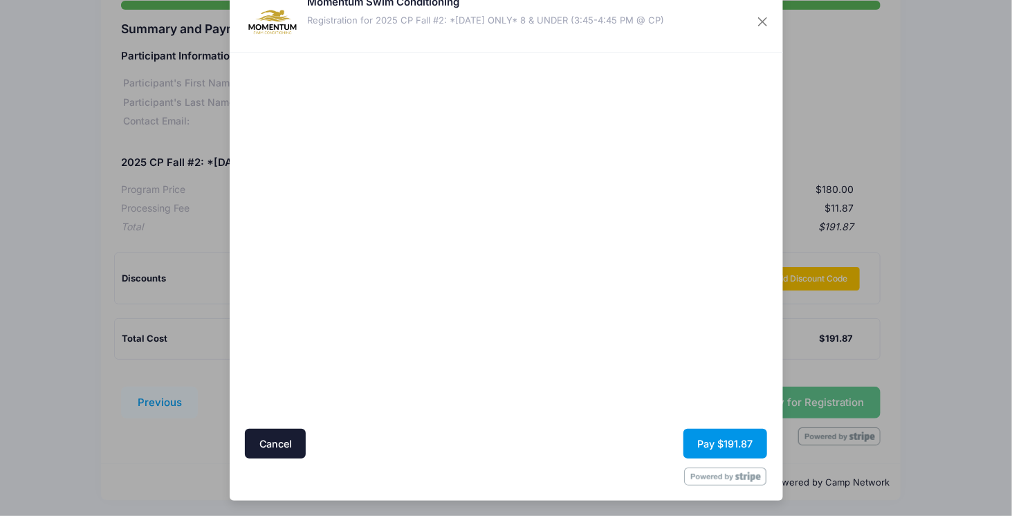
click at [725, 443] on button "Pay $191.87" at bounding box center [726, 444] width 84 height 30
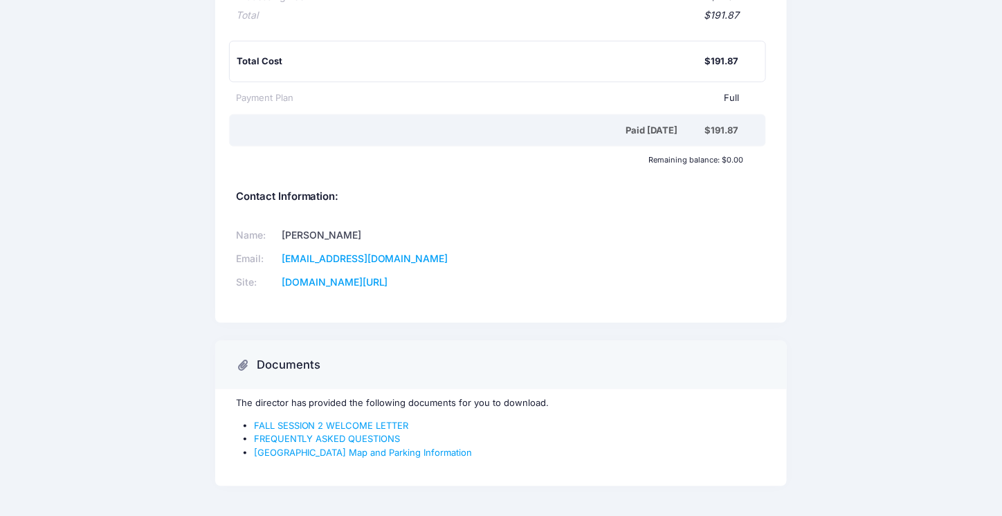
scroll to position [388, 0]
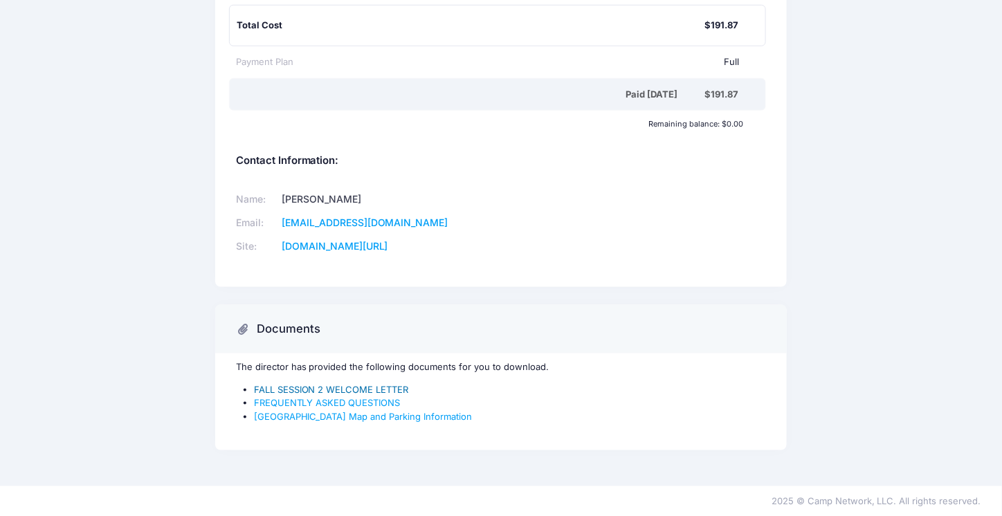
click at [384, 384] on link "FALL SESSION 2 WELCOME LETTER" at bounding box center [331, 389] width 155 height 11
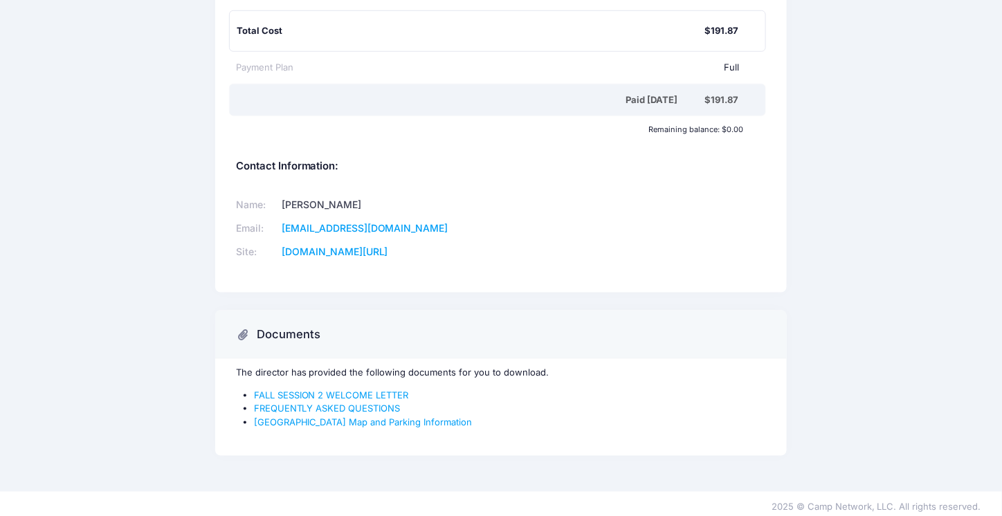
scroll to position [0, 0]
